Goal: Entertainment & Leisure: Consume media (video, audio)

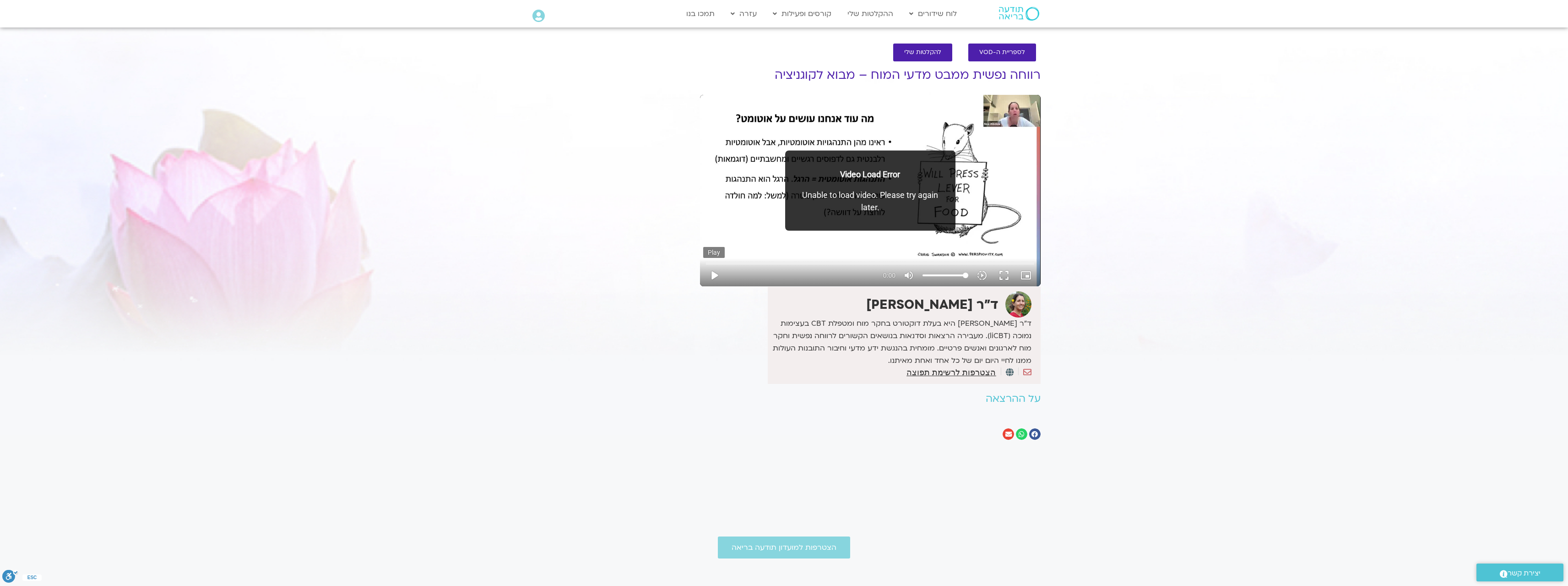
click at [716, 277] on button "play_arrow" at bounding box center [714, 275] width 22 height 22
click at [712, 274] on button "play_arrow" at bounding box center [714, 275] width 22 height 22
drag, startPoint x: 712, startPoint y: 274, endPoint x: 729, endPoint y: 274, distance: 17.0
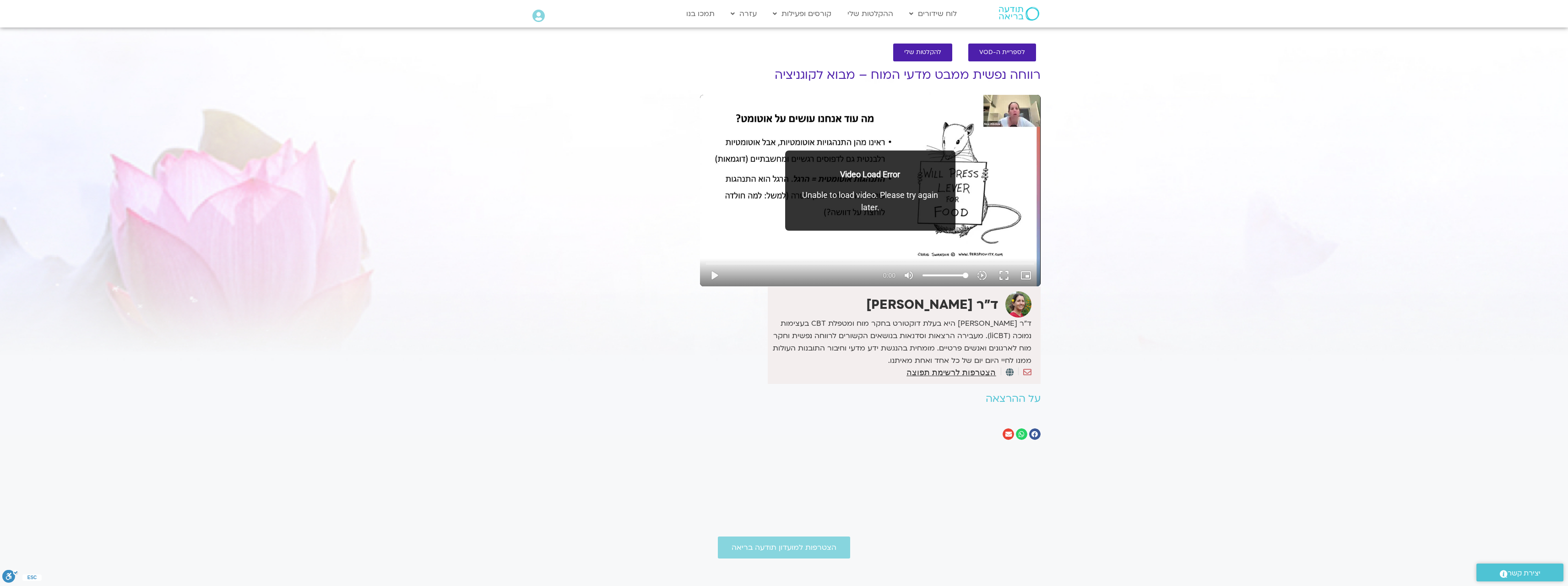
click at [712, 274] on button "play_arrow" at bounding box center [714, 275] width 22 height 22
